Goal: Information Seeking & Learning: Learn about a topic

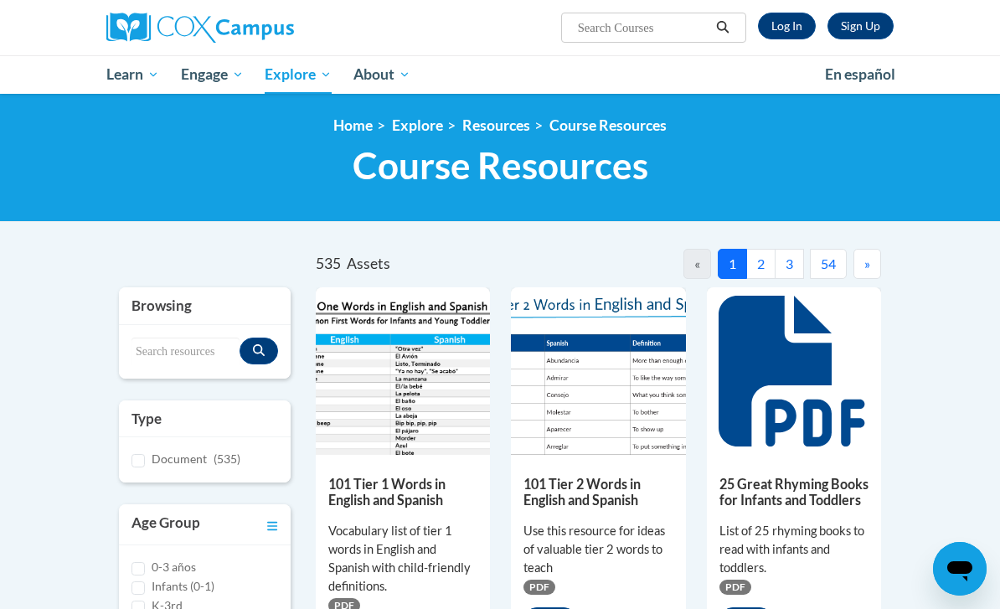
click at [794, 21] on link "Log In" at bounding box center [787, 26] width 58 height 27
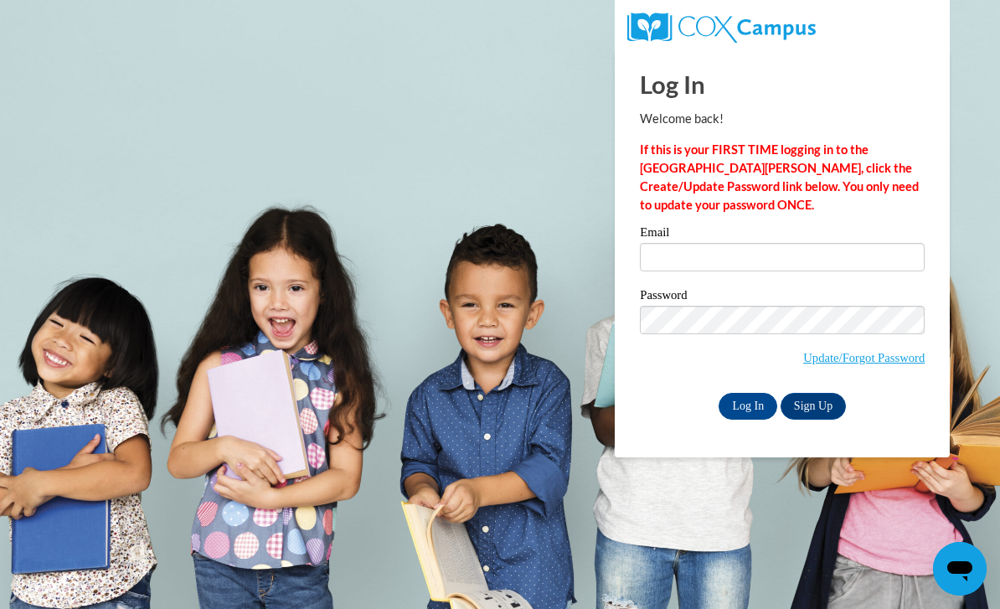
click at [746, 260] on input "Email" at bounding box center [782, 257] width 285 height 28
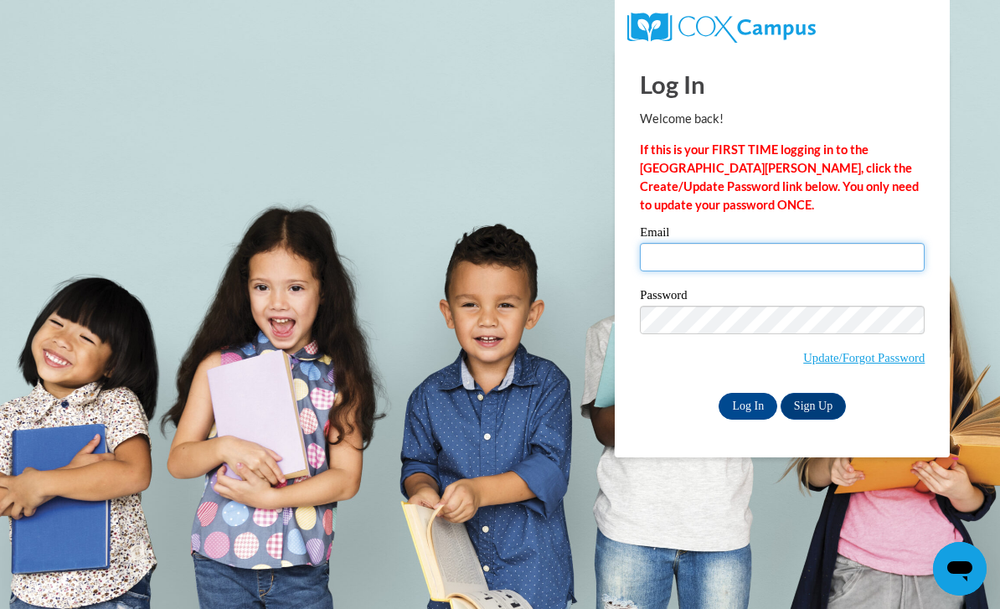
type input "twhaley.ouatad@gmail.com"
click at [748, 405] on input "Log In" at bounding box center [748, 406] width 59 height 27
click at [735, 408] on input "Log In" at bounding box center [748, 406] width 59 height 27
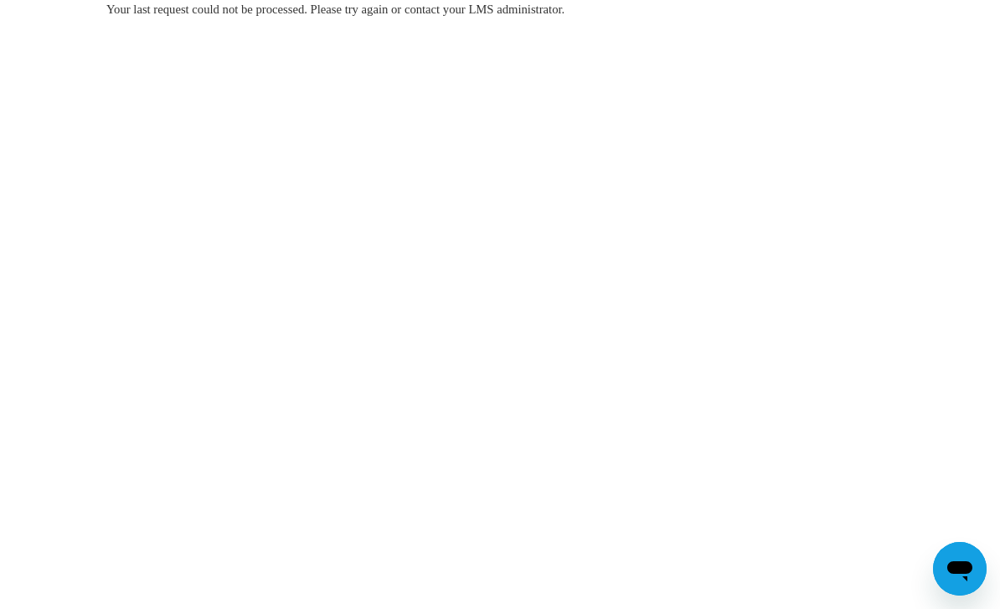
click at [533, 11] on span "Your last request could not be processed. Please try again or contact your LMS …" at bounding box center [335, 9] width 458 height 13
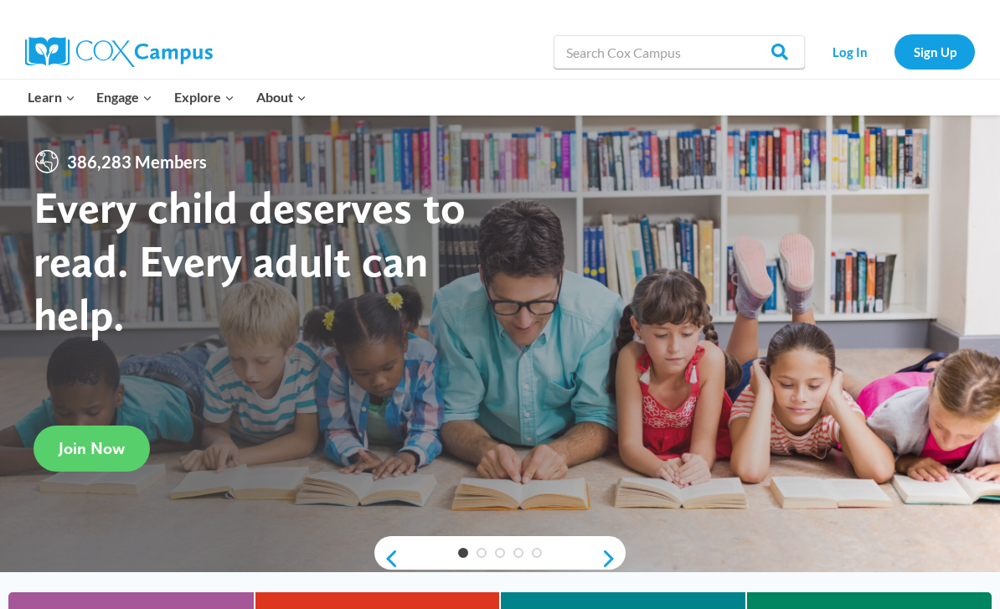
click at [849, 46] on link "Log In" at bounding box center [849, 51] width 73 height 34
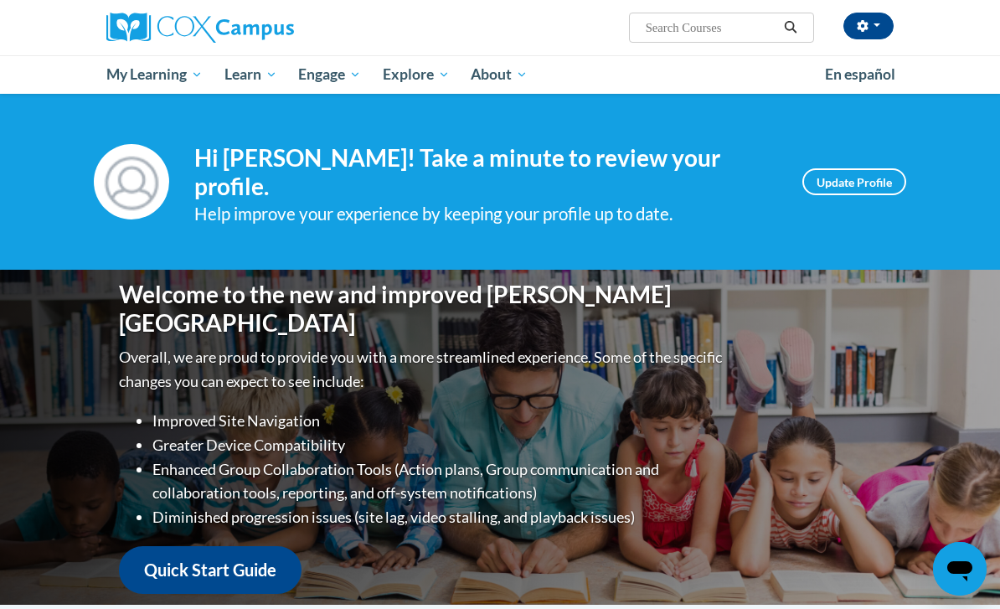
click at [0, 0] on link "My Course Progress" at bounding box center [0, 0] width 0 height 0
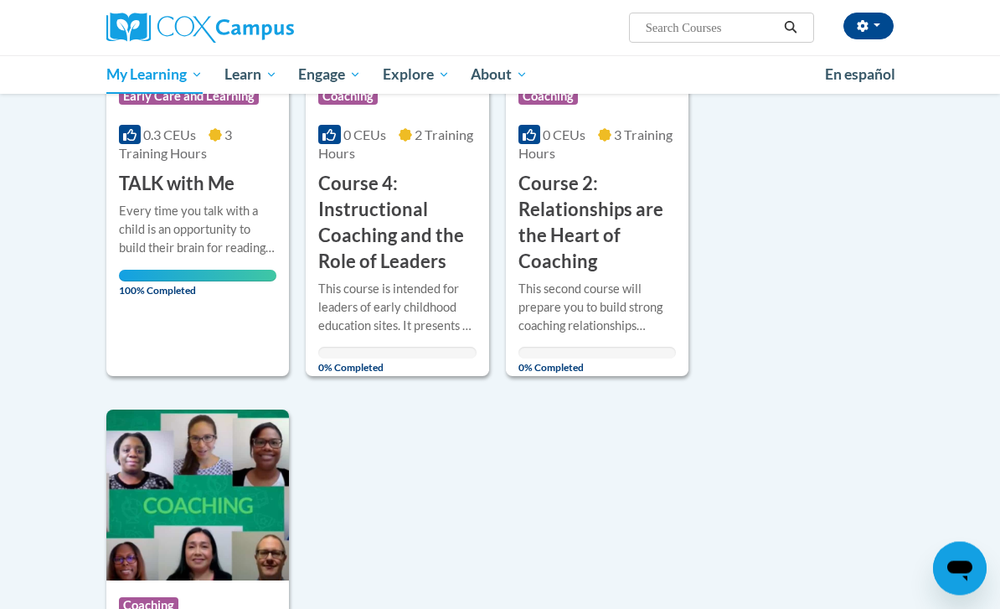
scroll to position [1485, 0]
click at [432, 280] on div "This course is intended for leaders of early childhood education sites. It pres…" at bounding box center [396, 307] width 157 height 55
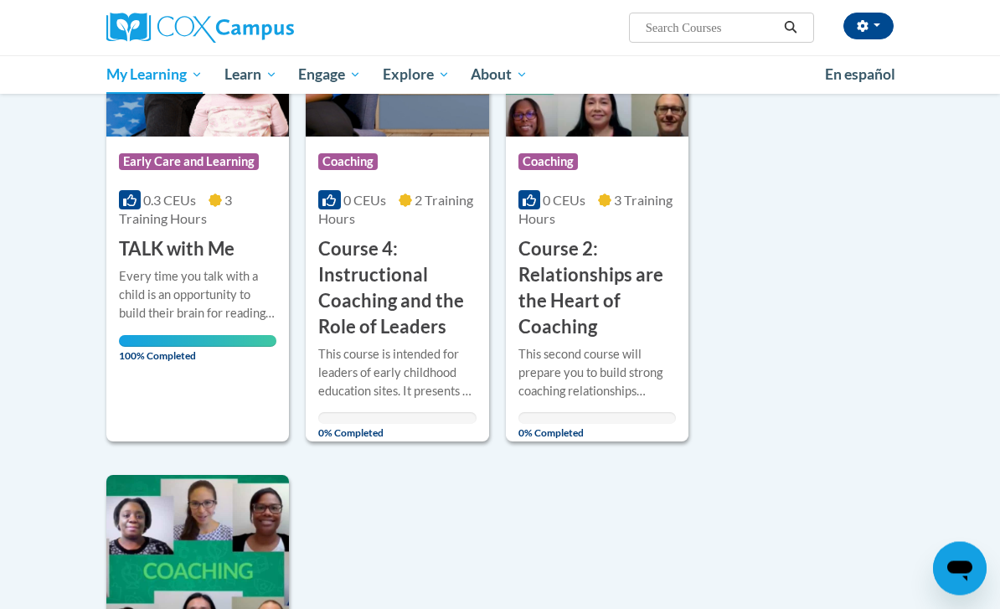
scroll to position [1418, 0]
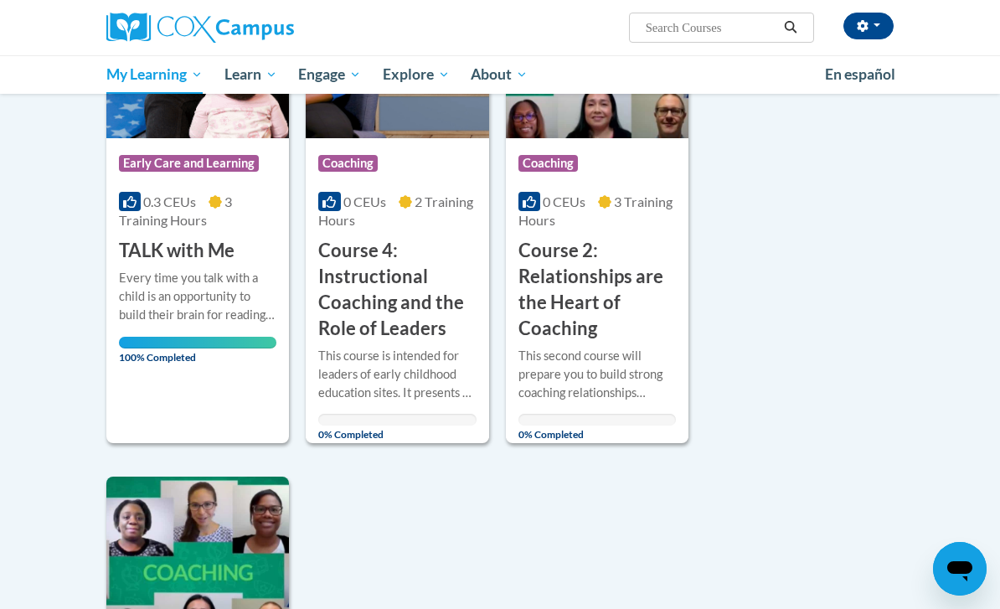
click at [584, 304] on h3 "Course 2: Relationships are the Heart of Coaching" at bounding box center [597, 289] width 157 height 103
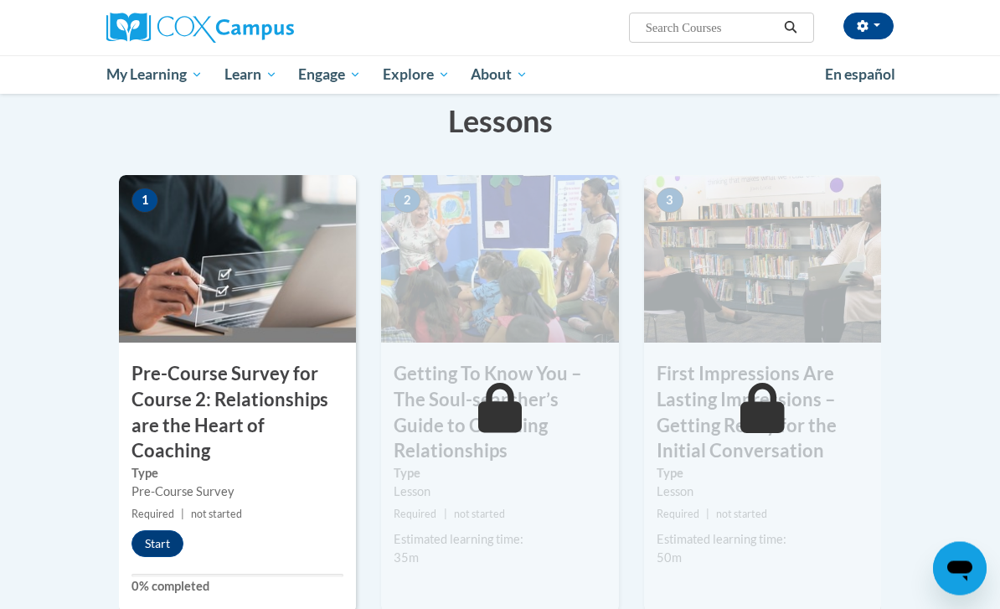
scroll to position [302, 0]
click at [180, 530] on button "Start" at bounding box center [158, 543] width 52 height 27
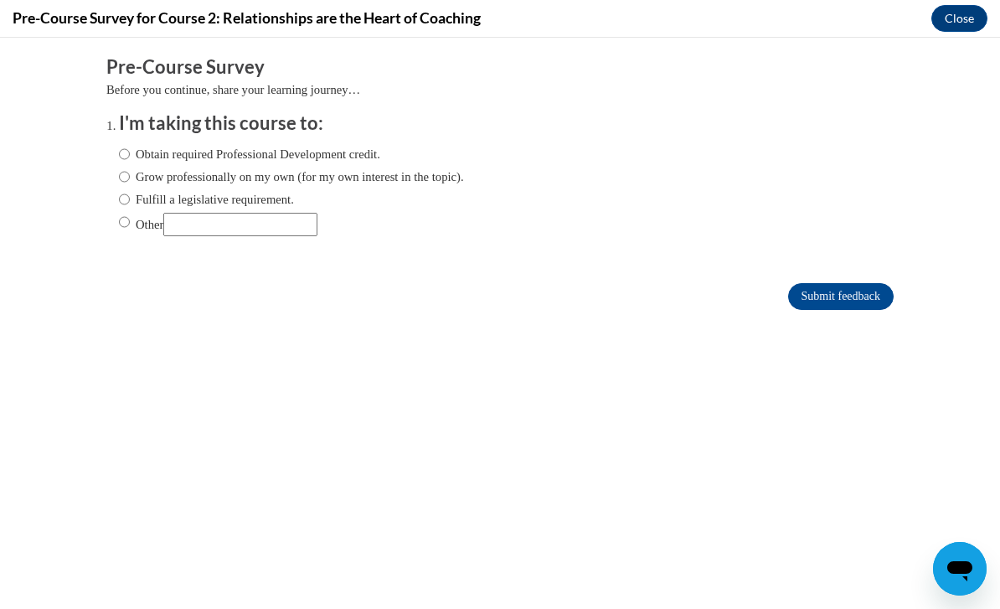
scroll to position [0, 0]
click at [130, 150] on input "Obtain required Professional Development credit." at bounding box center [124, 154] width 11 height 18
radio input "true"
click at [834, 307] on input "Submit feedback" at bounding box center [841, 296] width 106 height 27
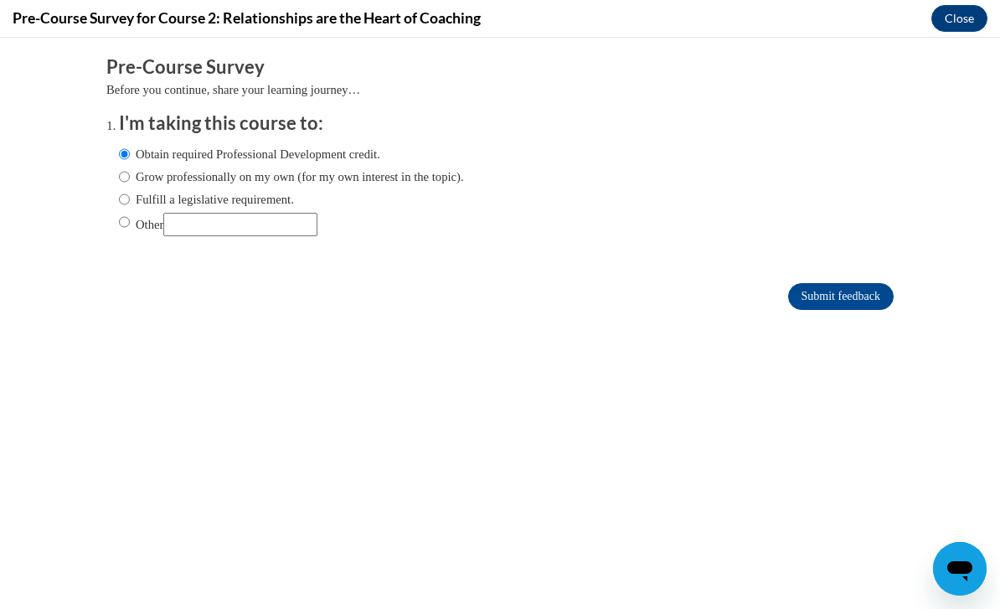
click at [824, 294] on input "Submit feedback" at bounding box center [841, 296] width 106 height 27
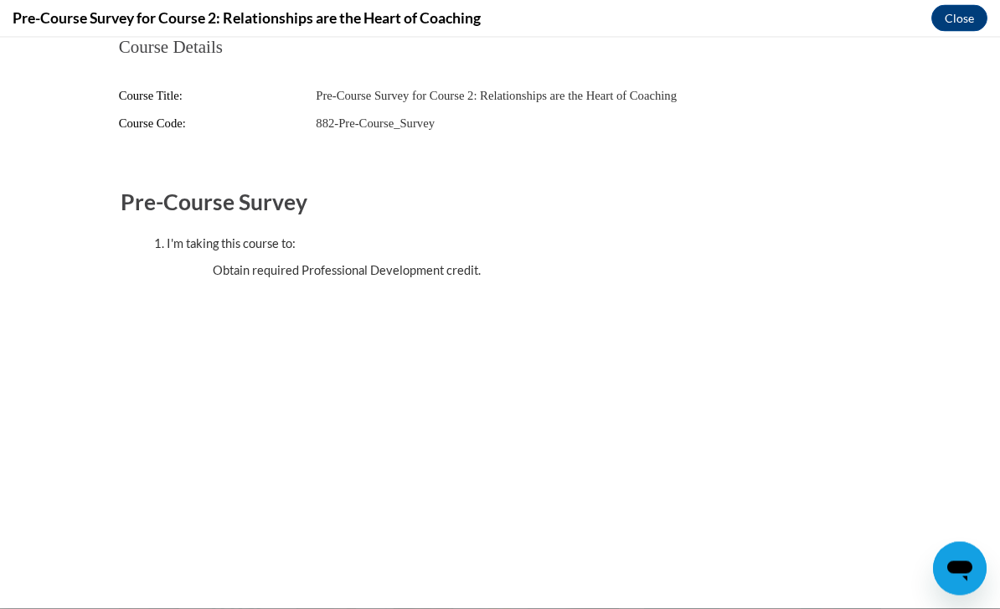
scroll to position [403, 0]
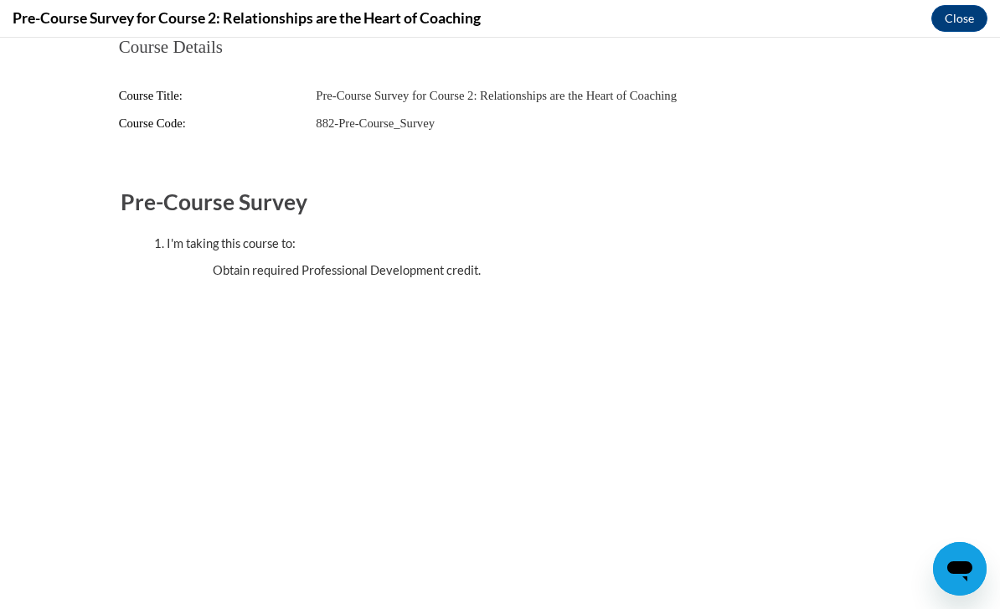
click at [958, 9] on button "Close" at bounding box center [960, 18] width 56 height 27
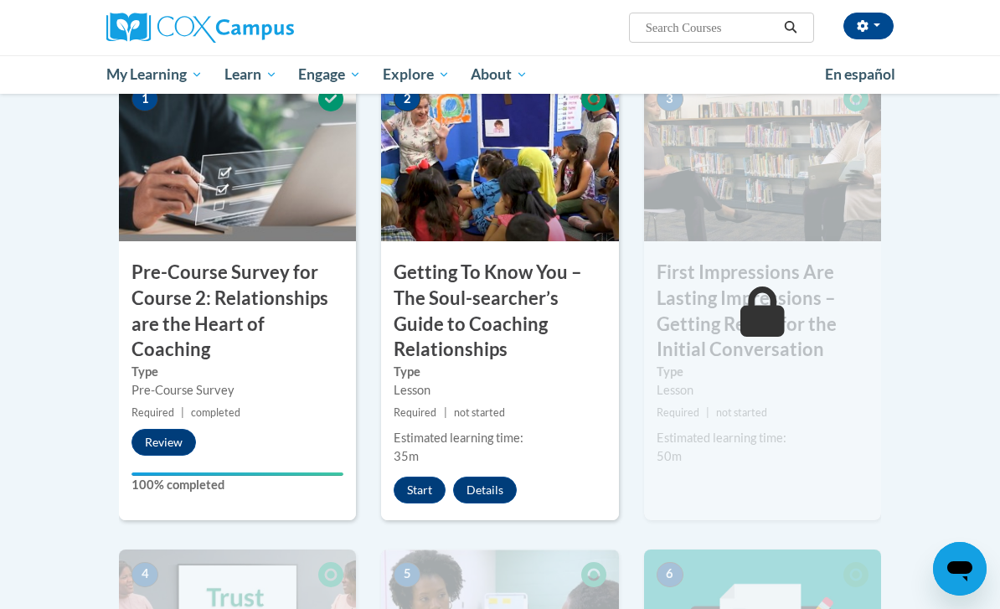
click at [411, 487] on button "Start" at bounding box center [420, 490] width 52 height 27
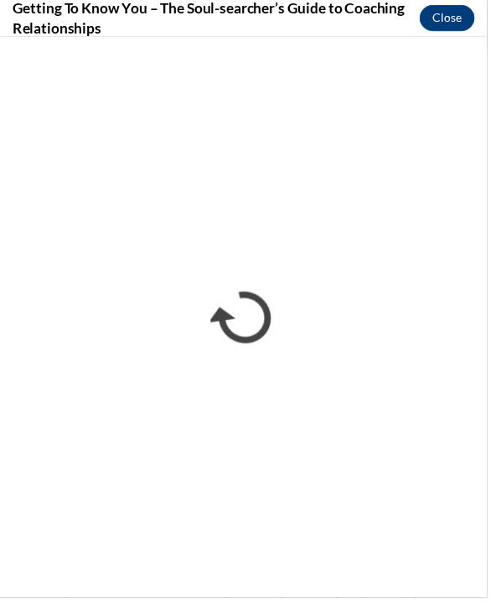
scroll to position [458, 0]
